Goal: Information Seeking & Learning: Learn about a topic

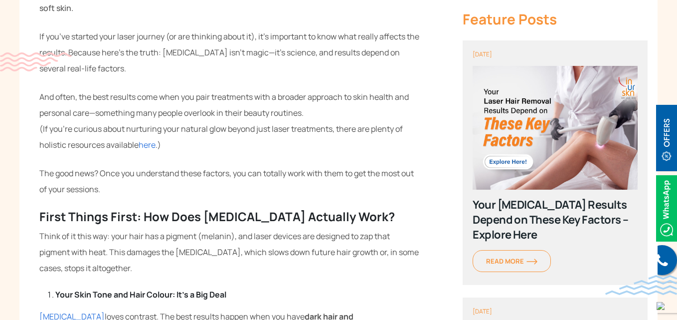
scroll to position [449, 0]
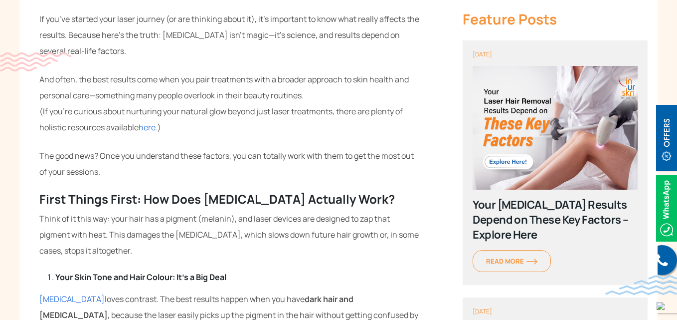
click at [146, 126] on span "here" at bounding box center [147, 127] width 17 height 11
